Goal: Information Seeking & Learning: Learn about a topic

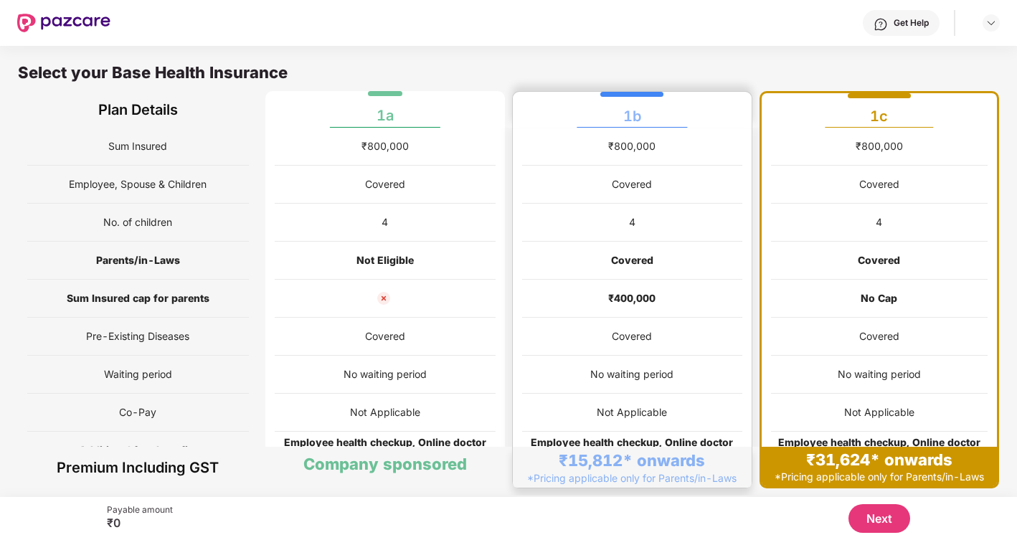
scroll to position [7, 0]
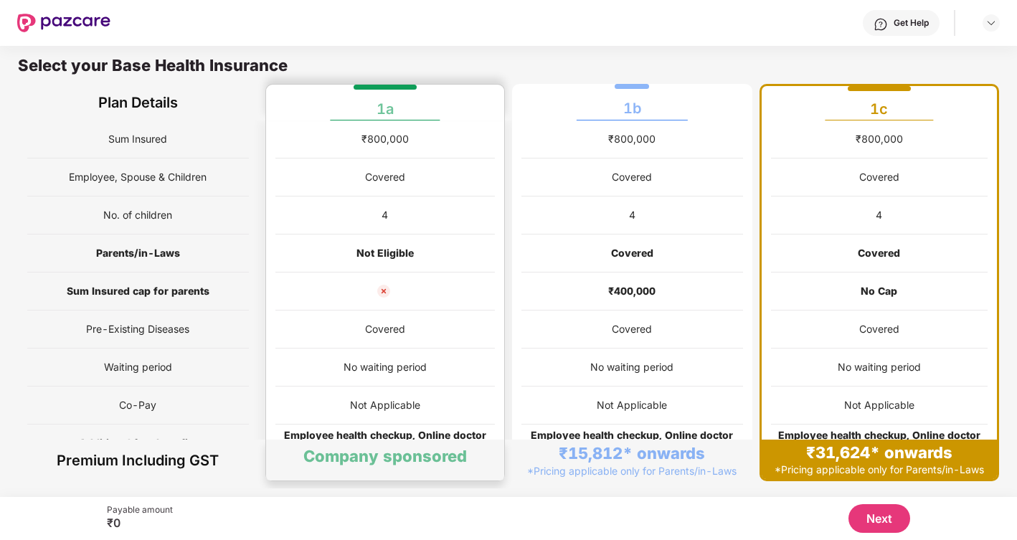
click at [409, 351] on div "No waiting period" at bounding box center [385, 367] width 220 height 38
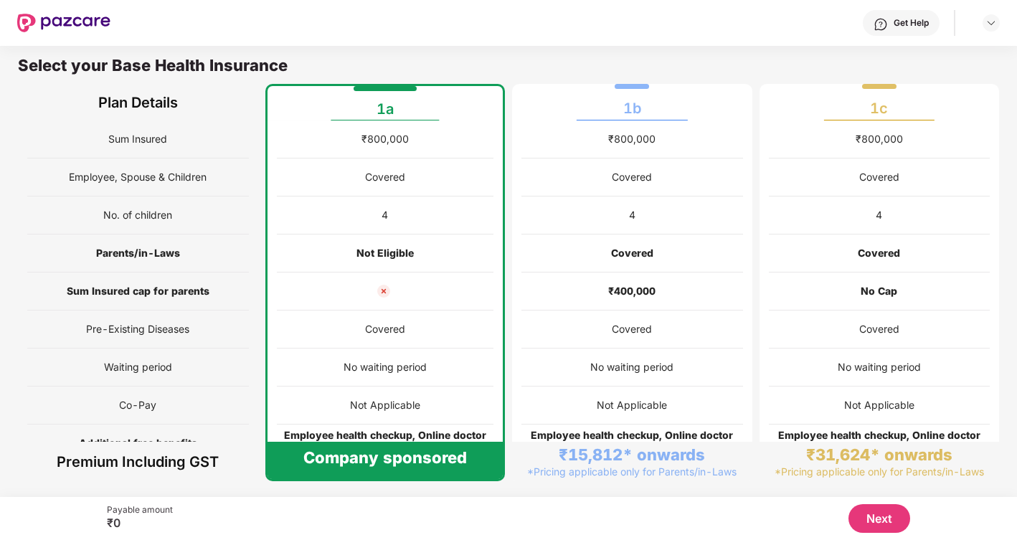
scroll to position [0, 0]
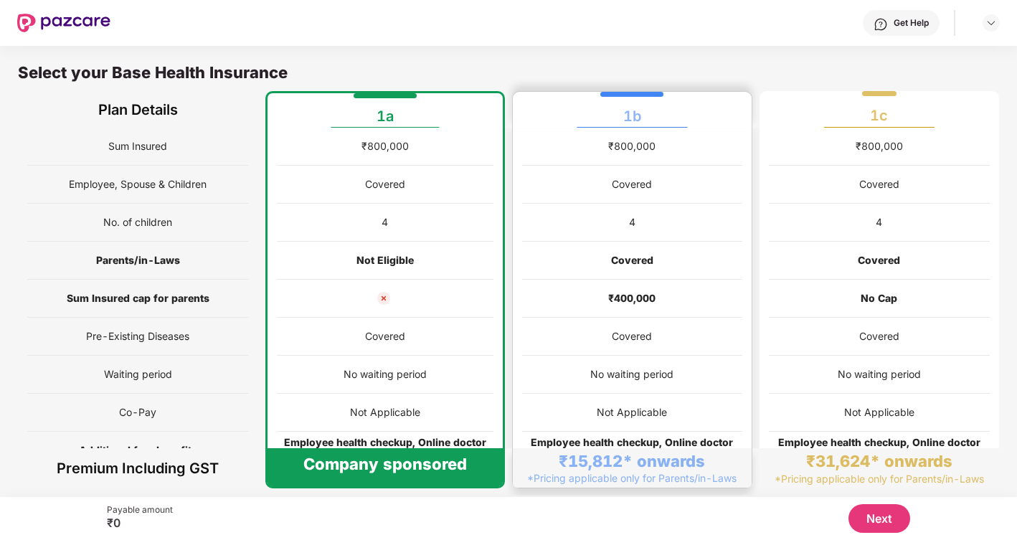
click at [525, 313] on div "₹400,000" at bounding box center [632, 299] width 220 height 38
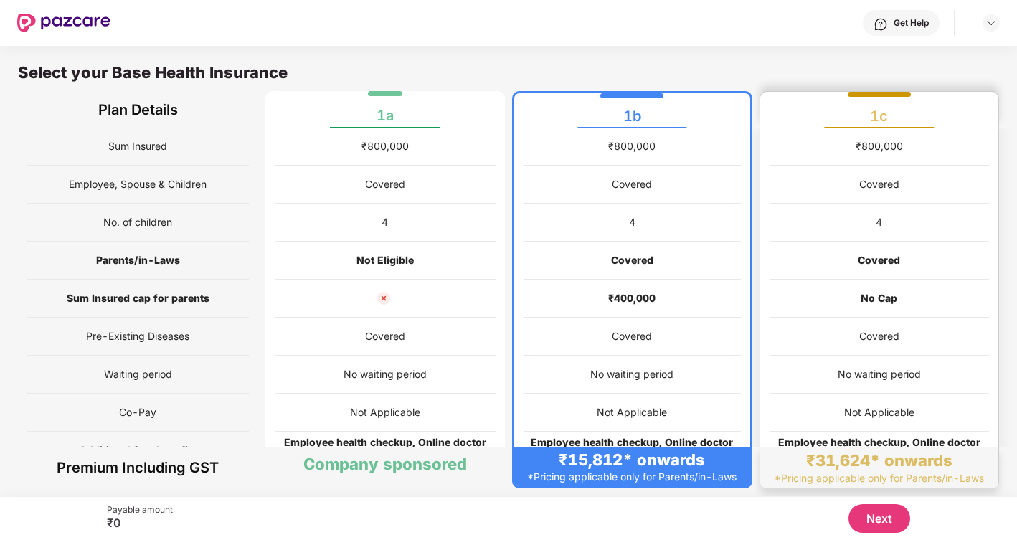
click at [873, 274] on div "Covered" at bounding box center [879, 261] width 220 height 38
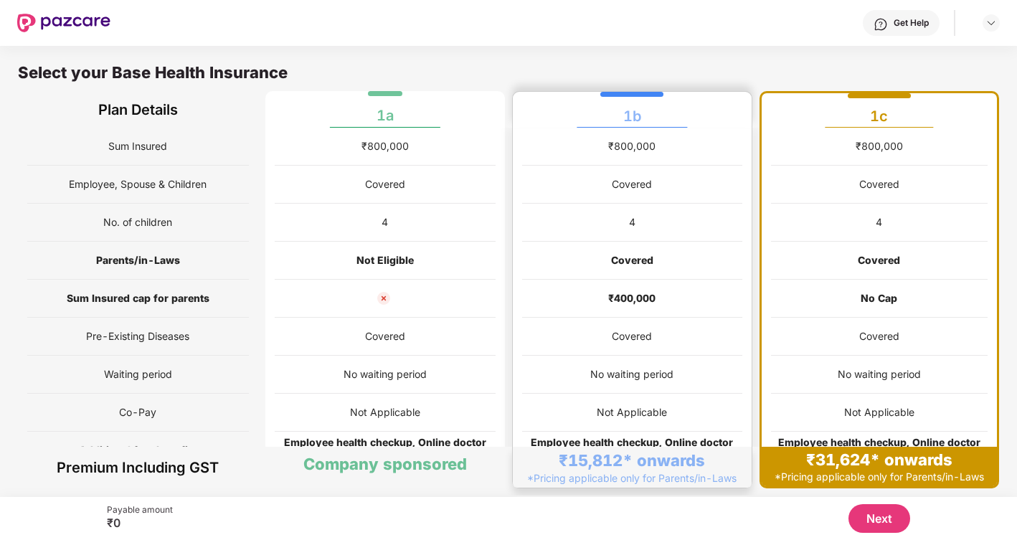
click at [653, 252] on div "Covered" at bounding box center [632, 261] width 220 height 38
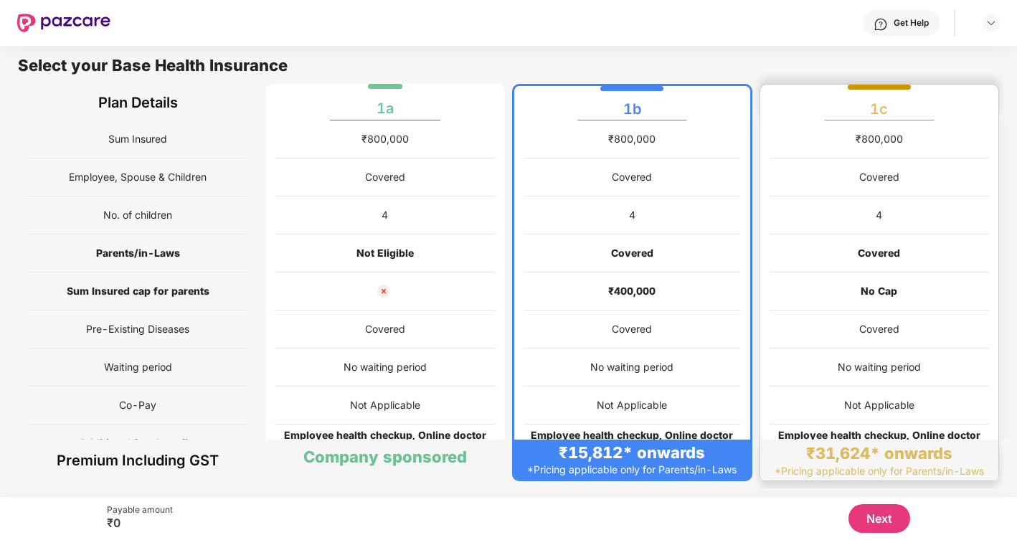
click at [924, 248] on div "Covered" at bounding box center [879, 253] width 220 height 38
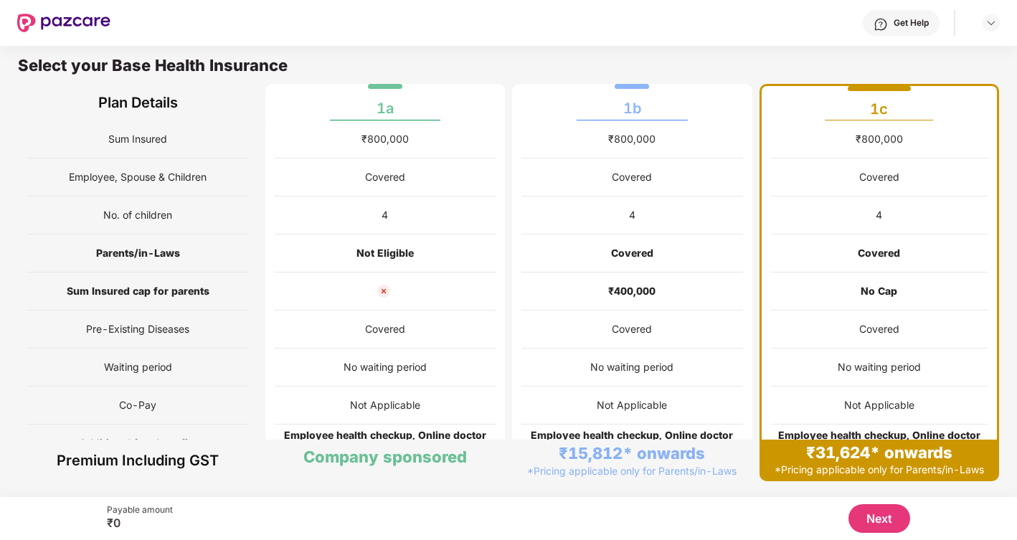
scroll to position [99, 0]
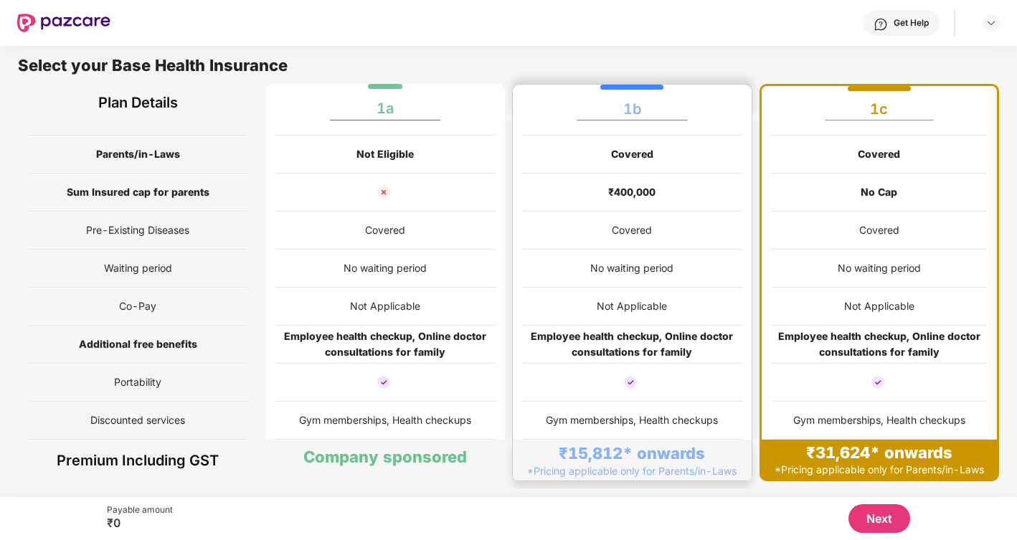
click at [663, 277] on div "No waiting period" at bounding box center [632, 269] width 220 height 38
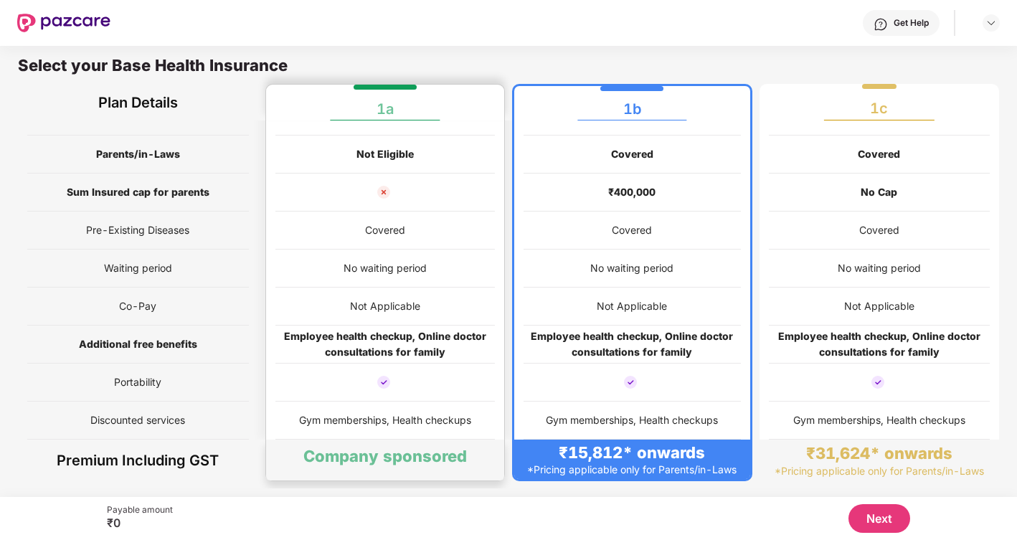
click at [375, 231] on div "Covered" at bounding box center [385, 230] width 40 height 16
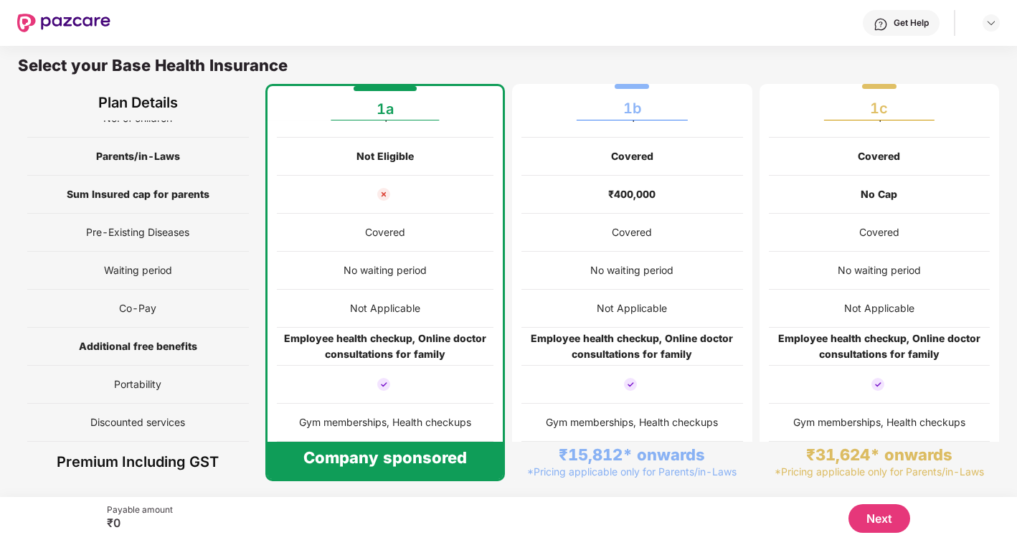
scroll to position [97, 0]
click at [884, 517] on button "Next" at bounding box center [879, 518] width 62 height 29
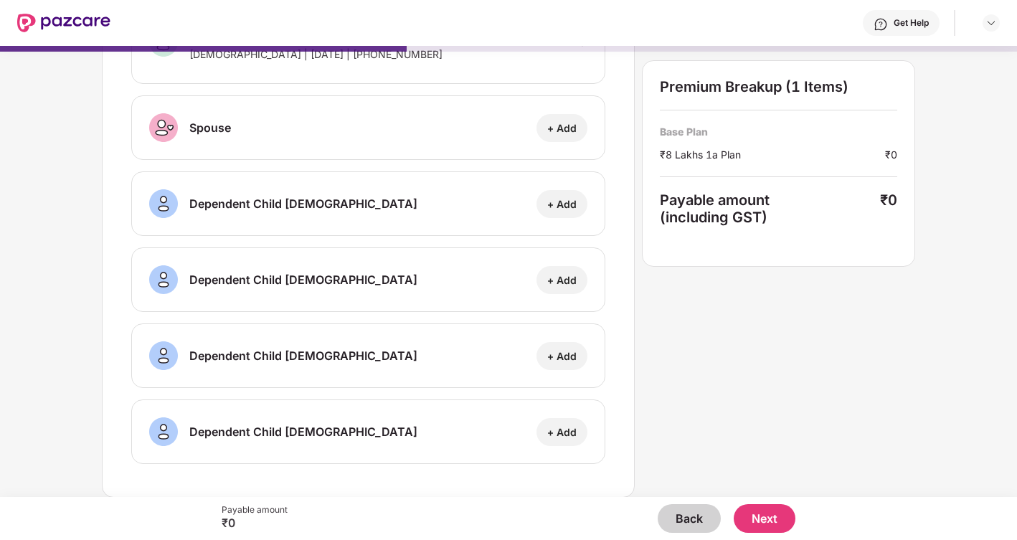
scroll to position [0, 0]
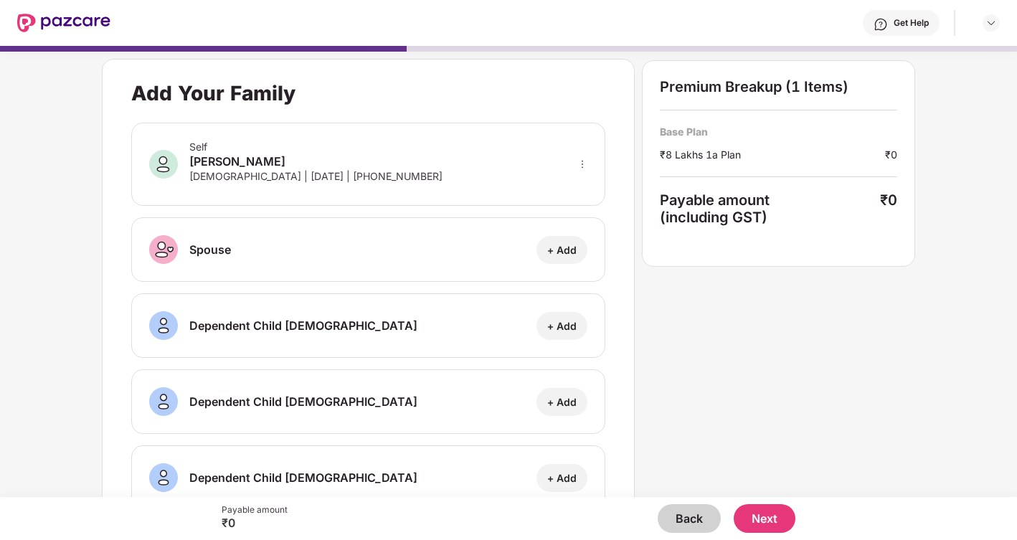
click at [690, 516] on button "Back" at bounding box center [689, 518] width 63 height 29
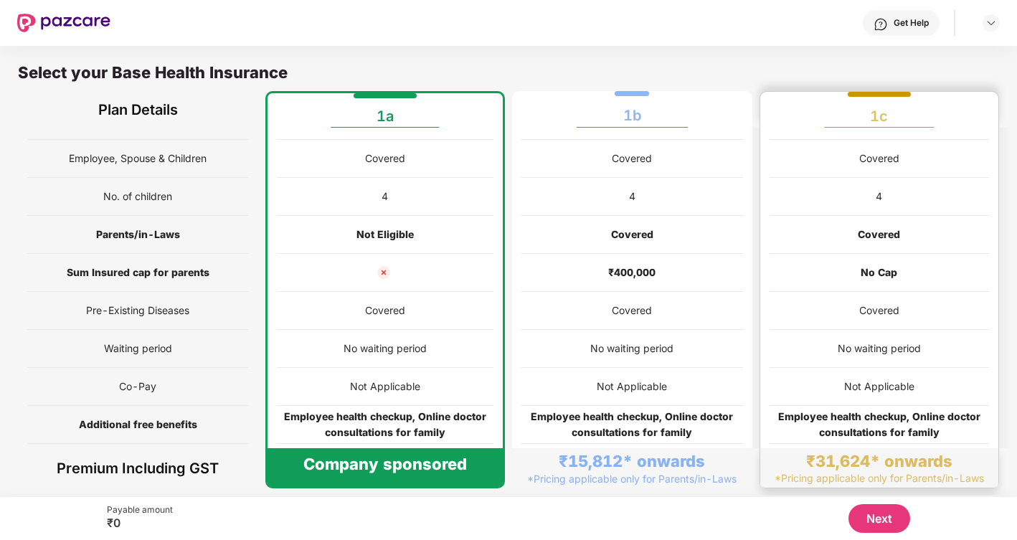
scroll to position [24, 0]
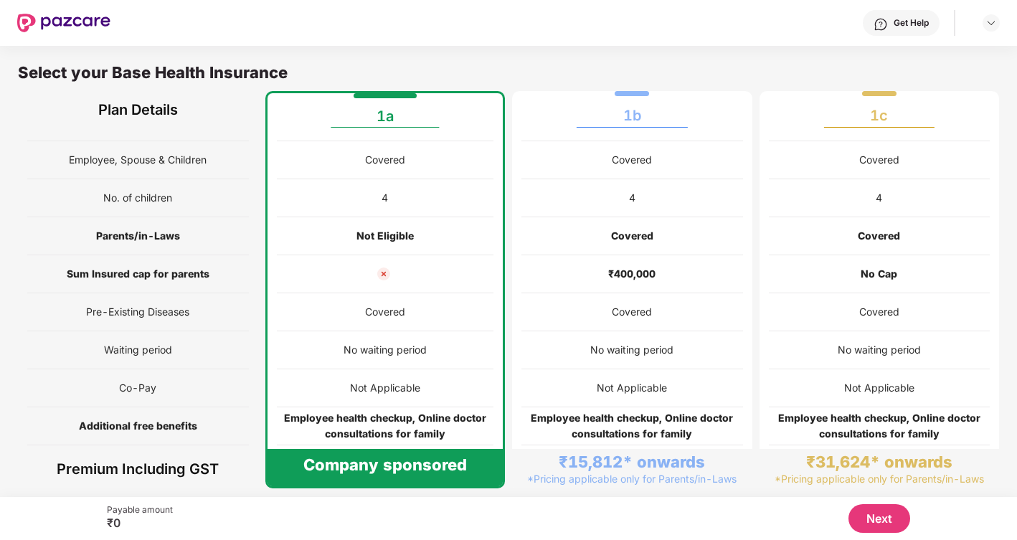
click at [906, 25] on div "Get Help" at bounding box center [910, 22] width 35 height 11
click at [658, 50] on div "Select your Base Health Insurance Plan Details 1a 1b 1c" at bounding box center [508, 85] width 1017 height 83
click at [891, 22] on div "Get Help" at bounding box center [901, 23] width 77 height 26
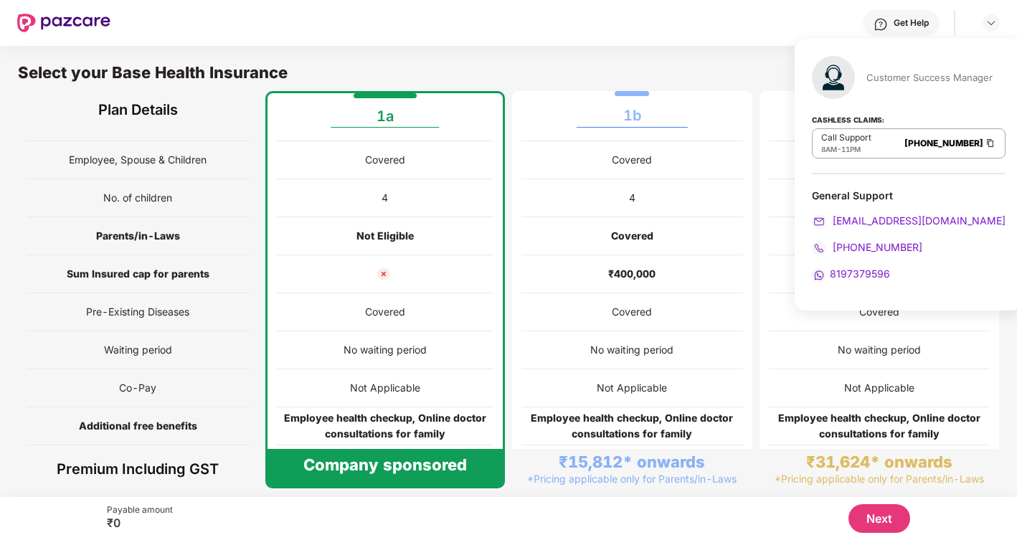
click at [448, 66] on div "Select your Base Health Insurance" at bounding box center [508, 76] width 981 height 29
